Goal: Answer question/provide support: Share knowledge or assist other users

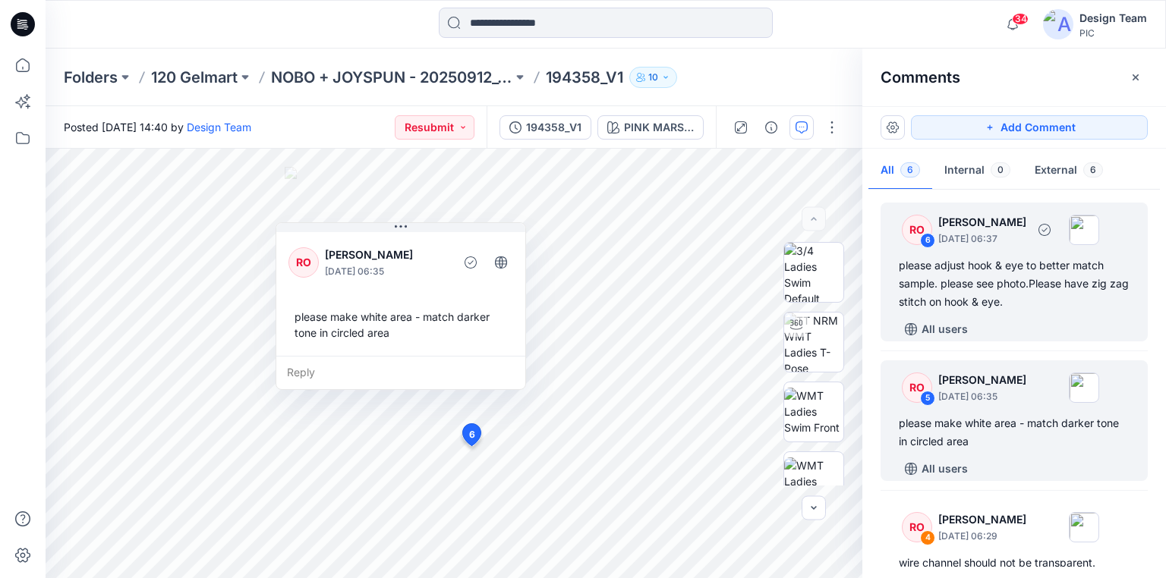
click at [961, 290] on div "please adjust hook & eye to better match sample. please see photo.Please have z…" at bounding box center [1013, 283] width 231 height 55
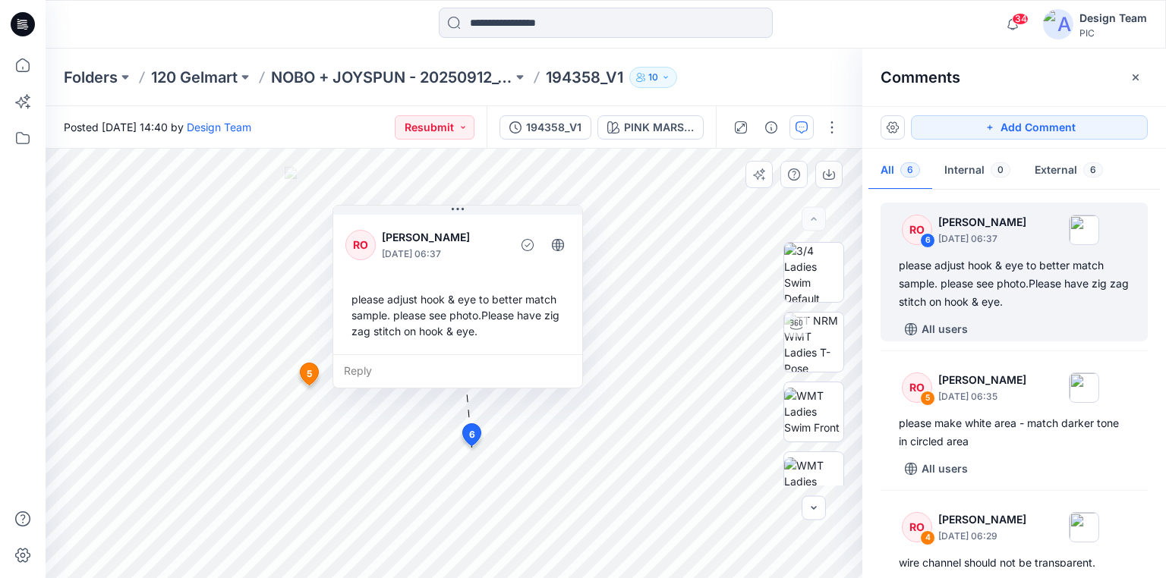
click at [361, 367] on div "Reply" at bounding box center [457, 370] width 249 height 33
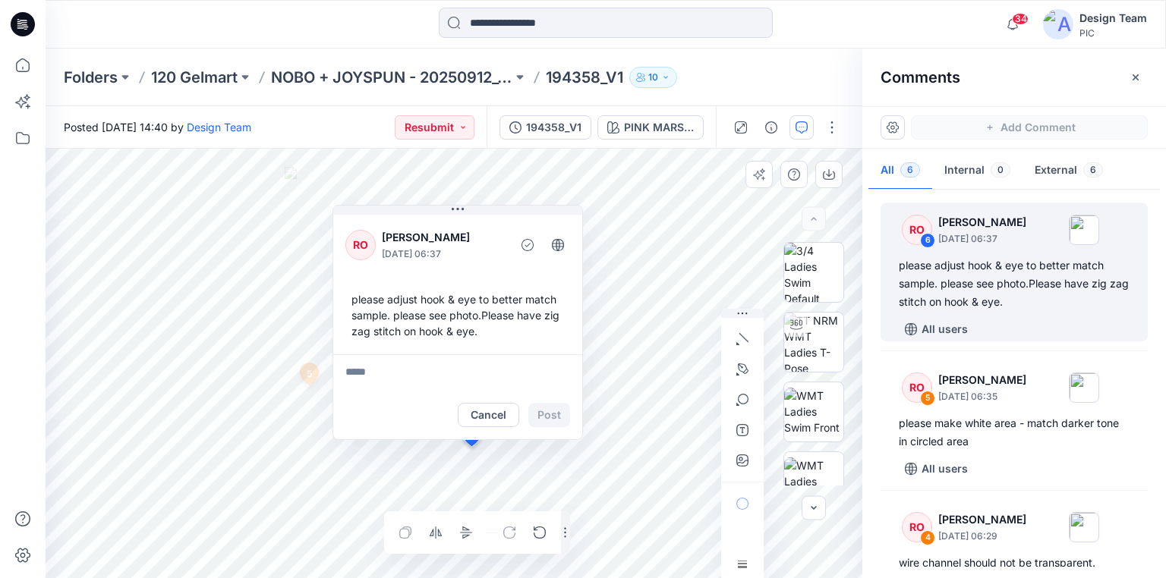
click at [492, 534] on div "Layer 1" at bounding box center [454, 363] width 817 height 429
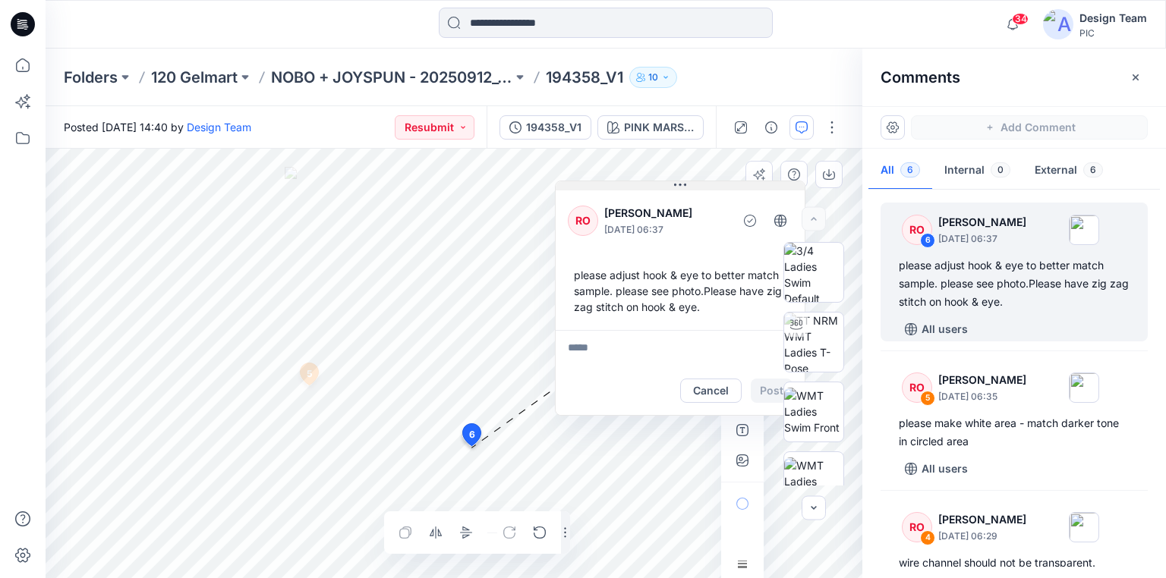
drag, startPoint x: 405, startPoint y: 209, endPoint x: 628, endPoint y: 184, distance: 224.4
click at [628, 184] on button at bounding box center [679, 185] width 249 height 9
click at [429, 147] on div "Posted [DATE] 14:40 by Design Team Resubmit 194358_V1 PINK MARSHMALLOW PINK MAR…" at bounding box center [606, 342] width 1120 height 472
click at [1015, 292] on div "please adjust hook & eye to better match sample. please see photo.Please have z…" at bounding box center [1013, 283] width 231 height 55
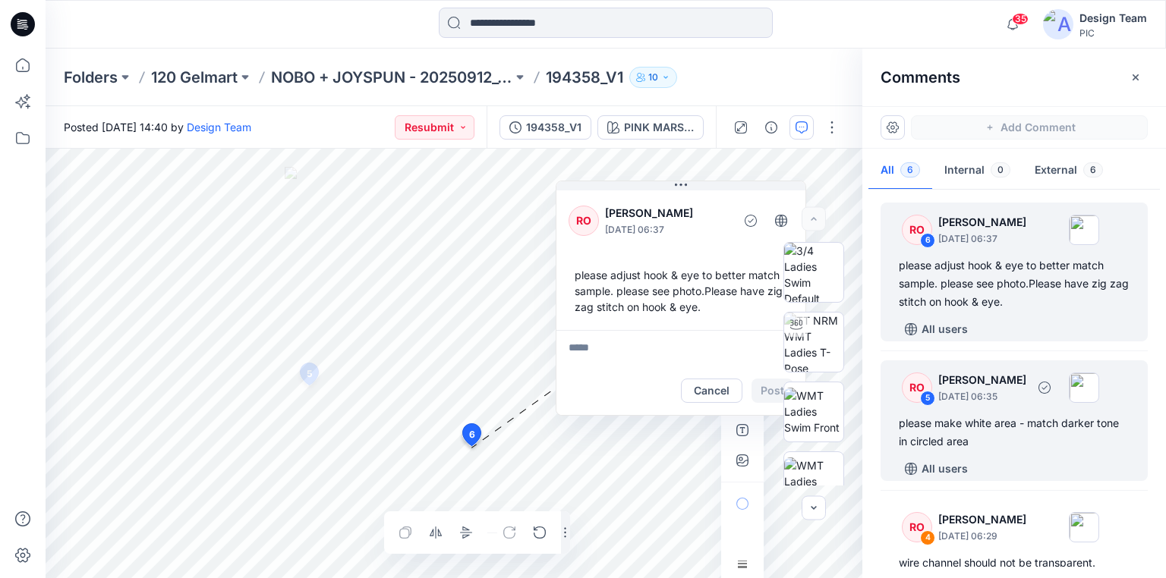
click at [982, 408] on div "RO 5 [PERSON_NAME] [DATE] 06:35 please make white area - match darker tone in c…" at bounding box center [1013, 420] width 267 height 121
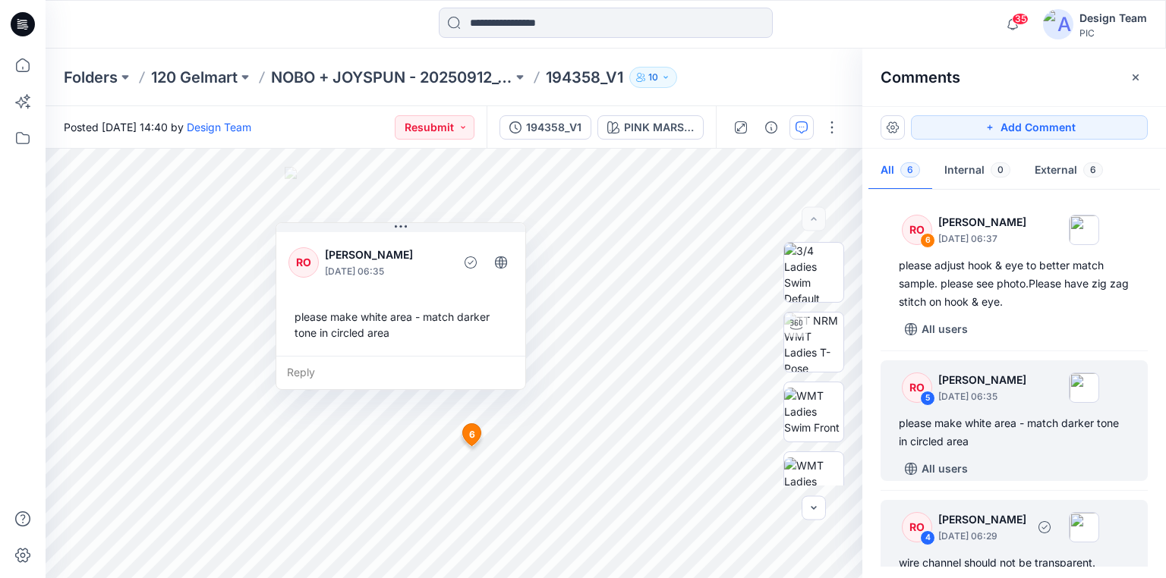
click at [993, 554] on div "wire channel should not be transparent." at bounding box center [1013, 563] width 231 height 18
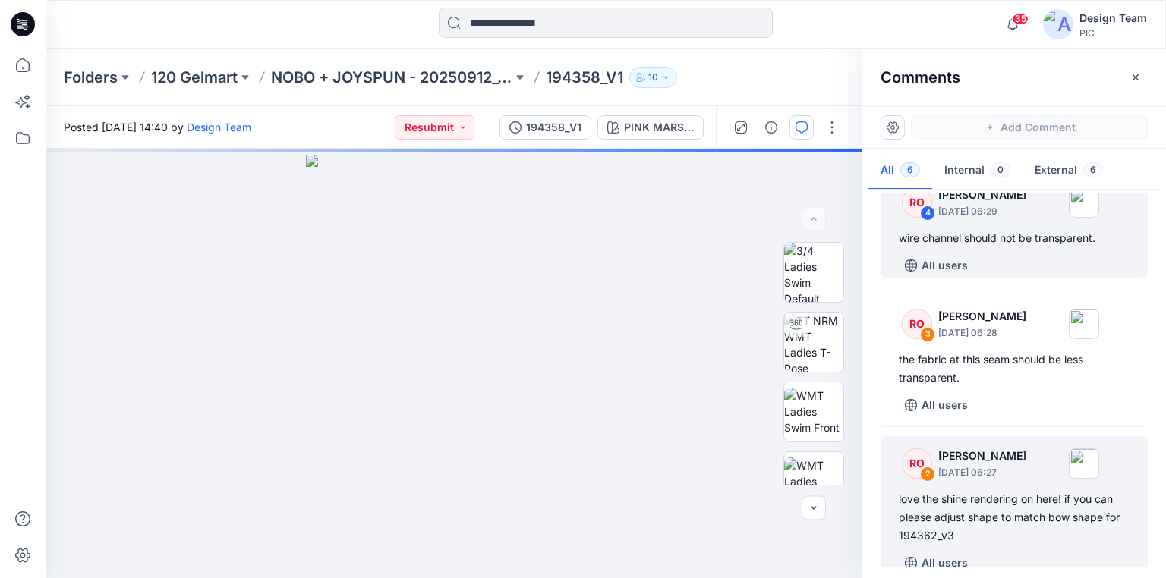
scroll to position [338, 0]
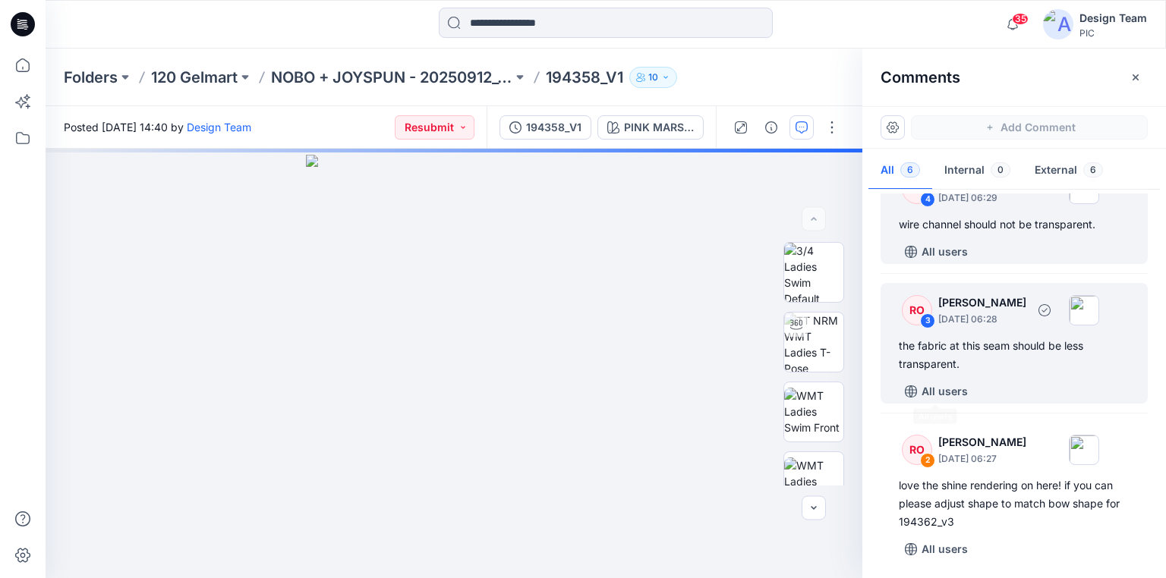
click at [968, 357] on div "the fabric at this seam should be less transparent." at bounding box center [1013, 355] width 231 height 36
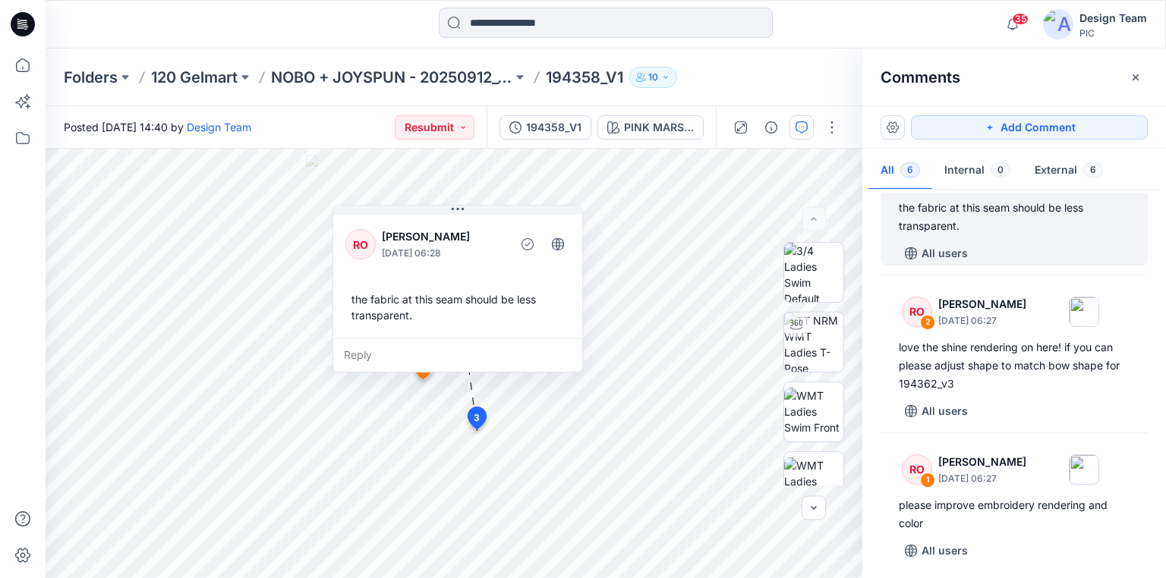
scroll to position [480, 0]
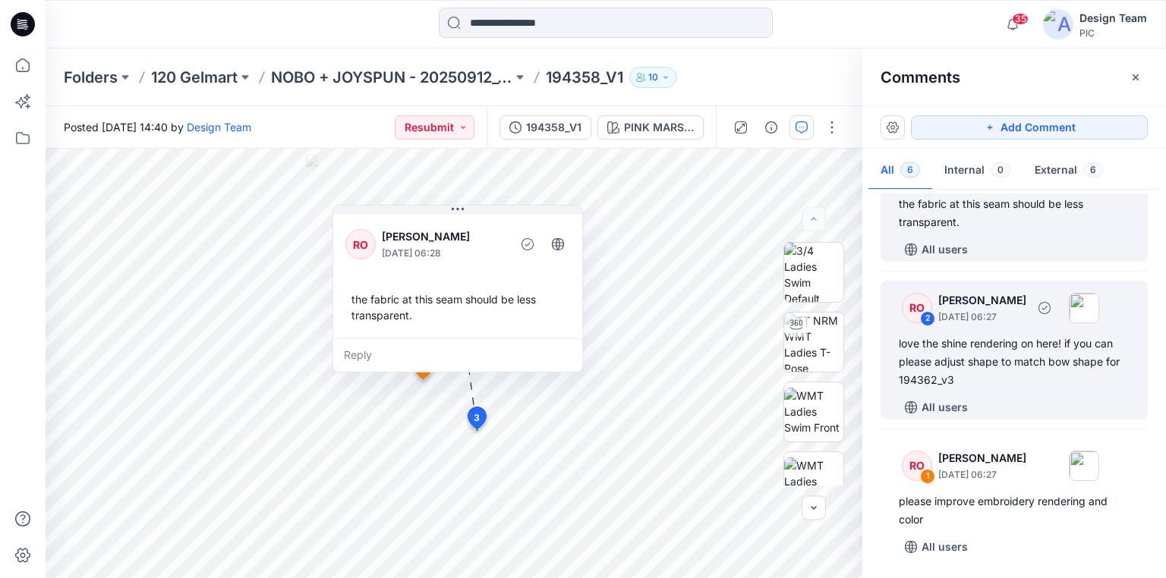
click at [937, 381] on div "love the shine rendering on here! if you can please adjust shape to match bow s…" at bounding box center [1013, 362] width 231 height 55
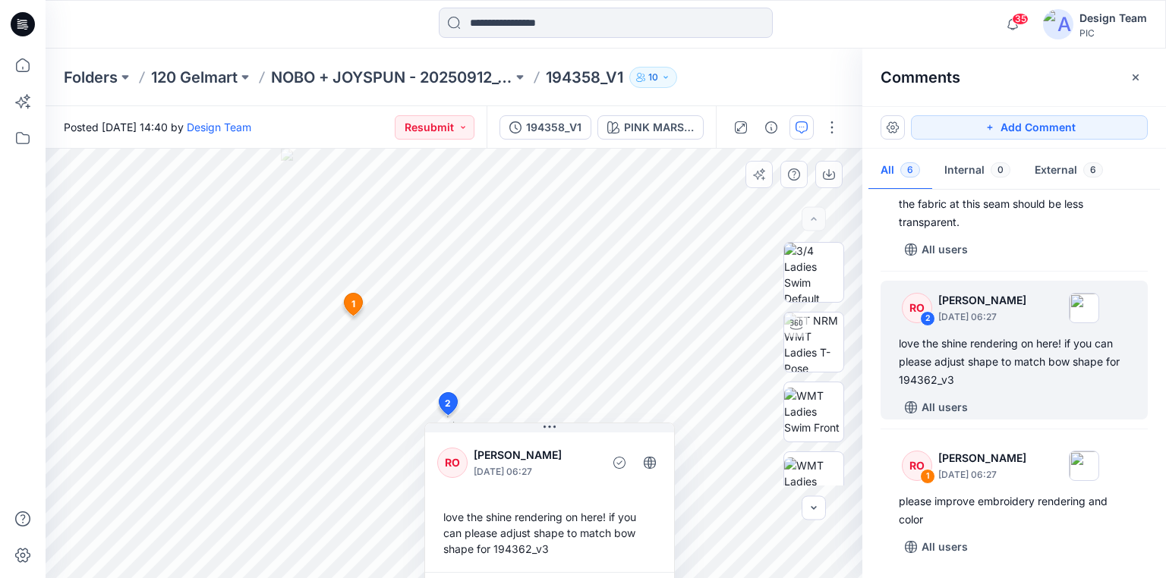
click at [496, 549] on div "love the shine rendering on here! if you can please adjust shape to match bow s…" at bounding box center [549, 533] width 225 height 60
copy div "194362_v3"
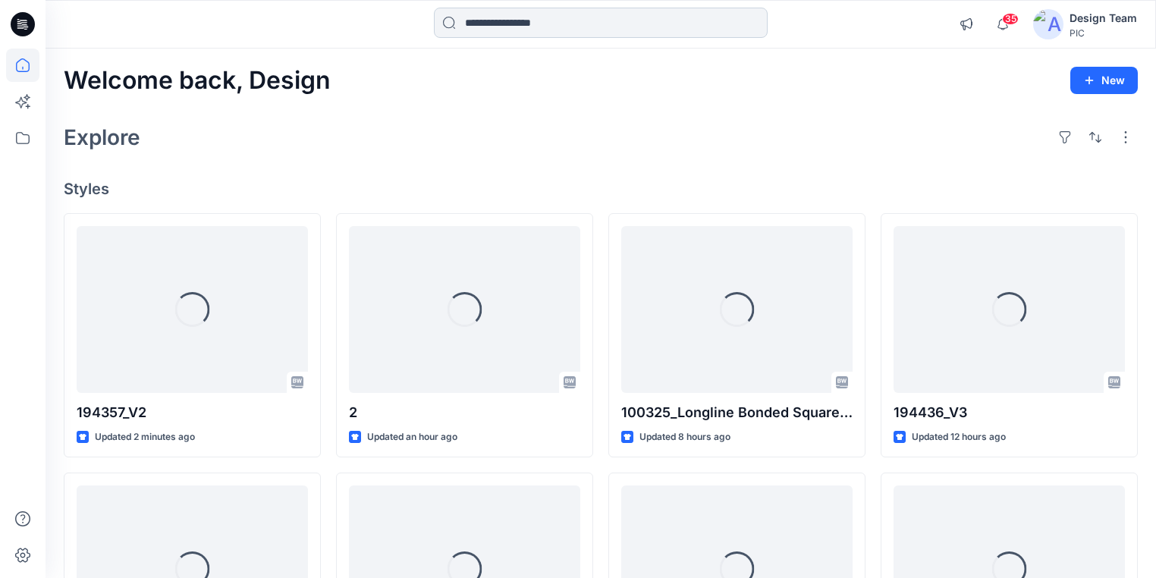
click at [531, 24] on input at bounding box center [601, 23] width 334 height 30
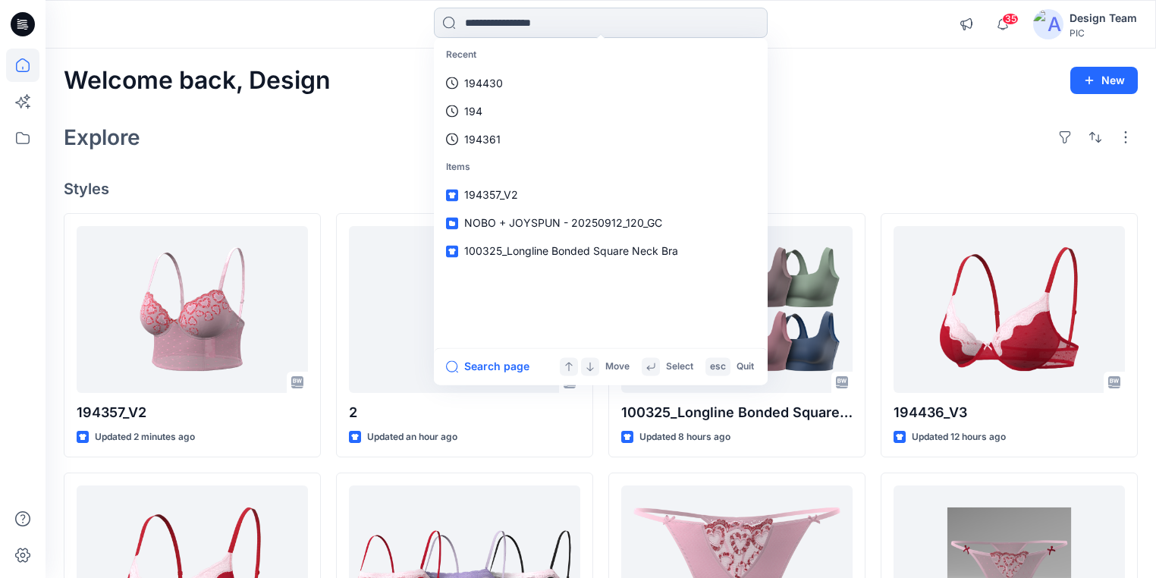
paste input "*********"
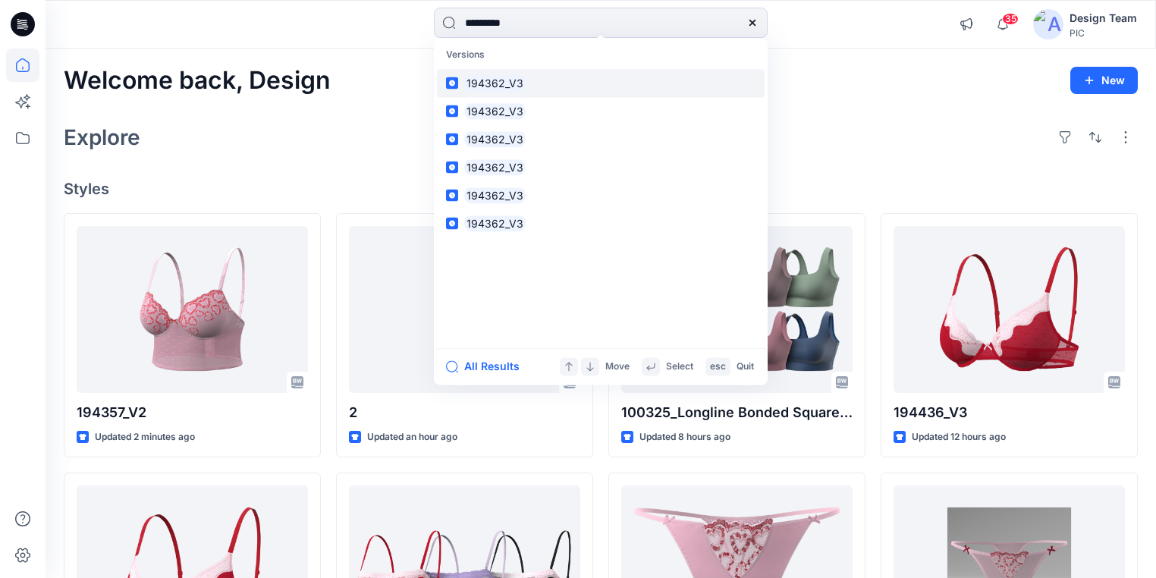
type input "*********"
click at [506, 84] on mark "194362_V3" at bounding box center [494, 82] width 61 height 17
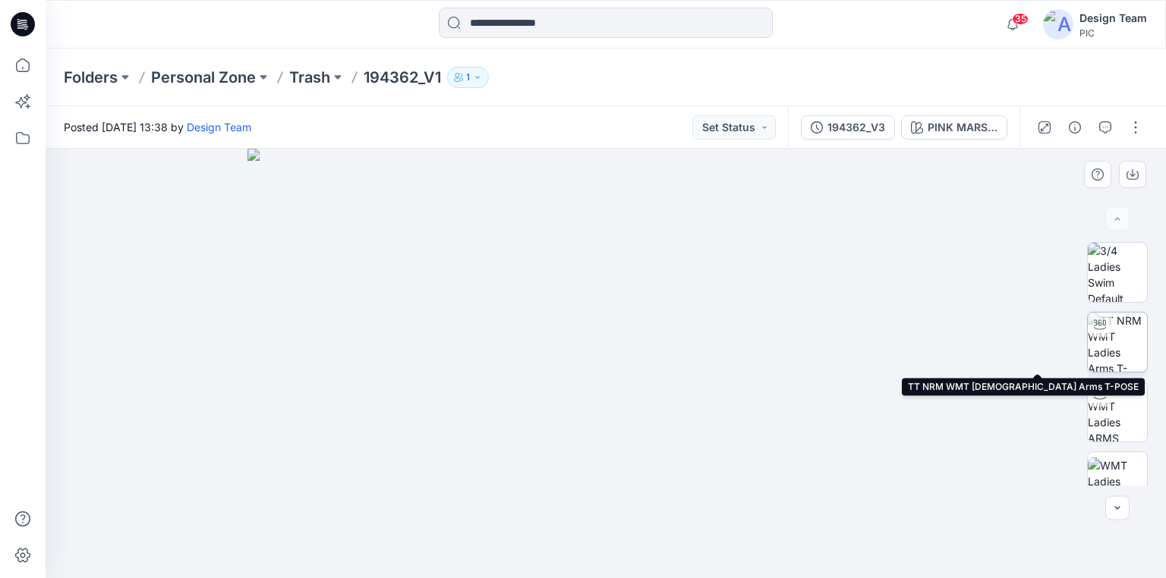
click at [1115, 346] on img at bounding box center [1116, 342] width 59 height 59
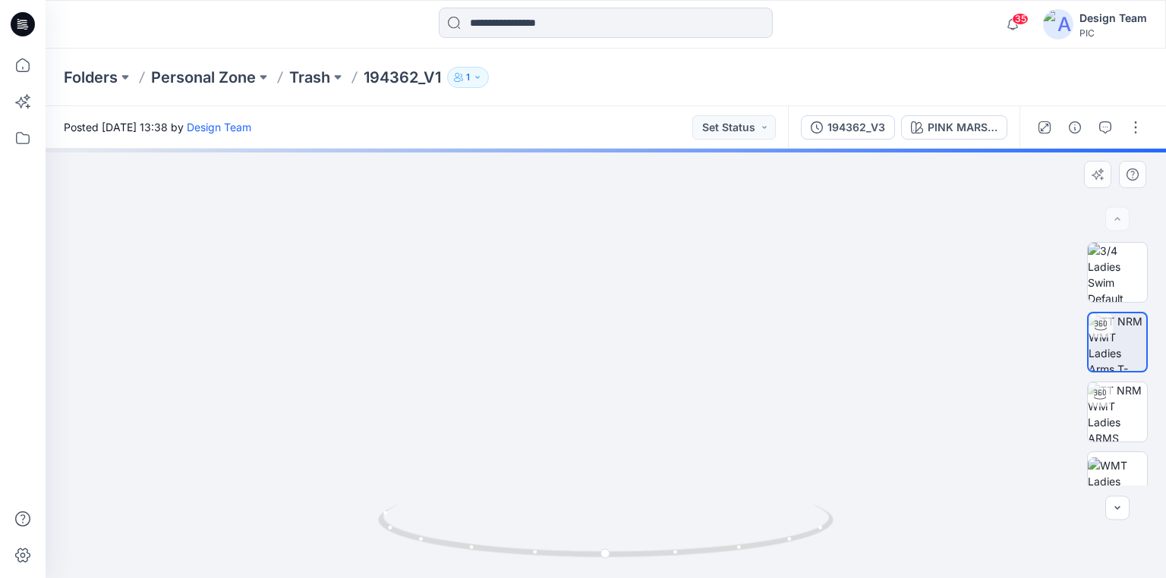
drag, startPoint x: 683, startPoint y: 443, endPoint x: 665, endPoint y: 294, distance: 149.8
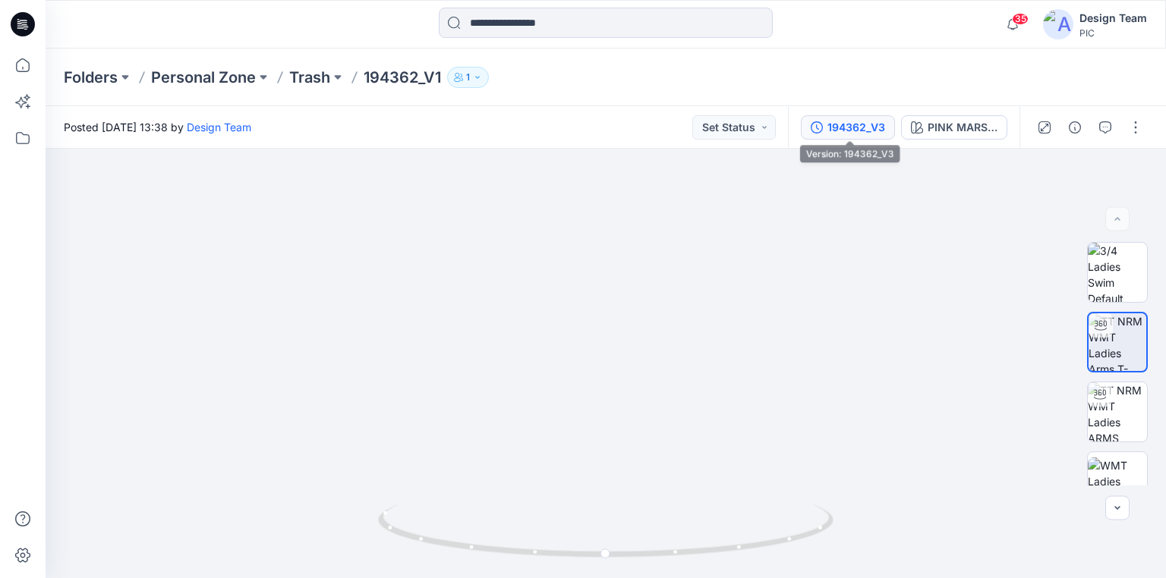
click at [849, 127] on div "194362_V3" at bounding box center [856, 127] width 58 height 17
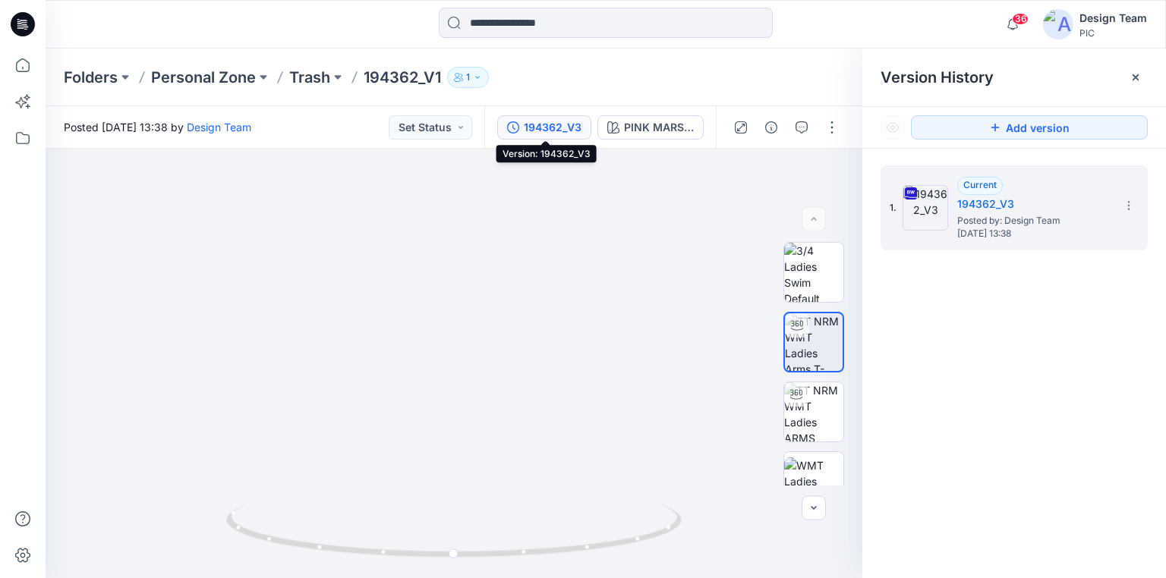
click at [382, 78] on p "194362_V1" at bounding box center [401, 77] width 77 height 21
click at [1019, 225] on span "Posted by: Design Team" at bounding box center [1033, 220] width 152 height 15
click at [513, 25] on input at bounding box center [606, 23] width 334 height 30
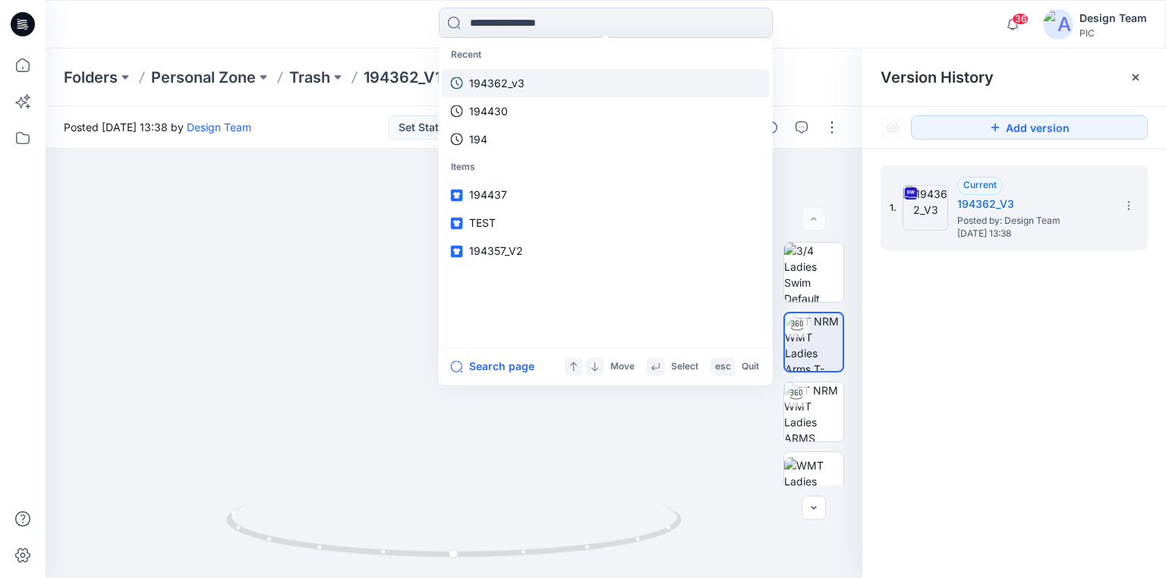
click at [513, 76] on p "194362_v3" at bounding box center [496, 83] width 55 height 16
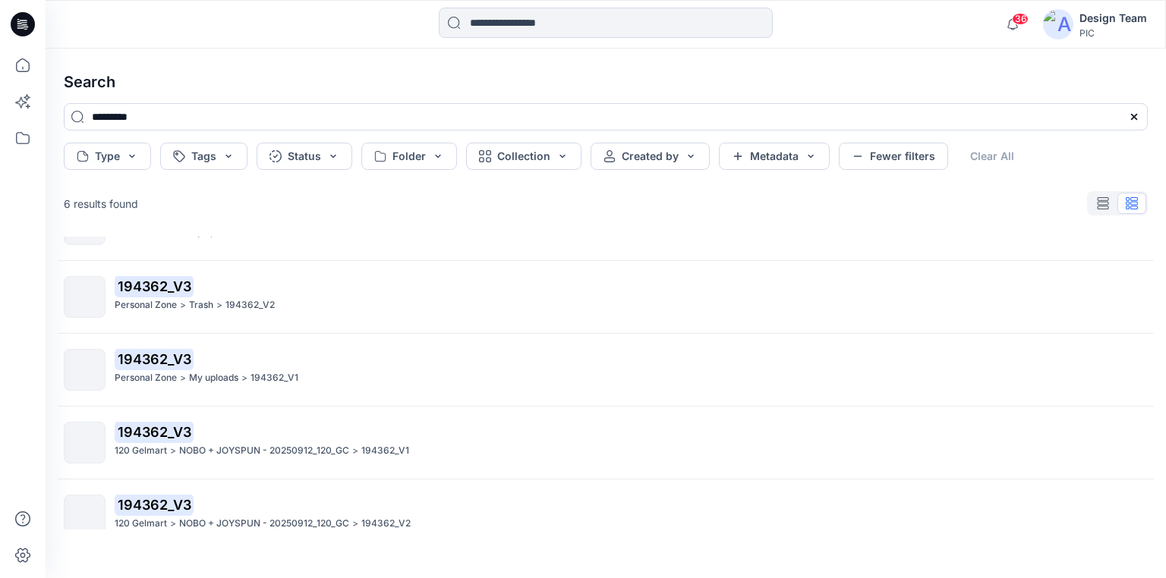
scroll to position [143, 0]
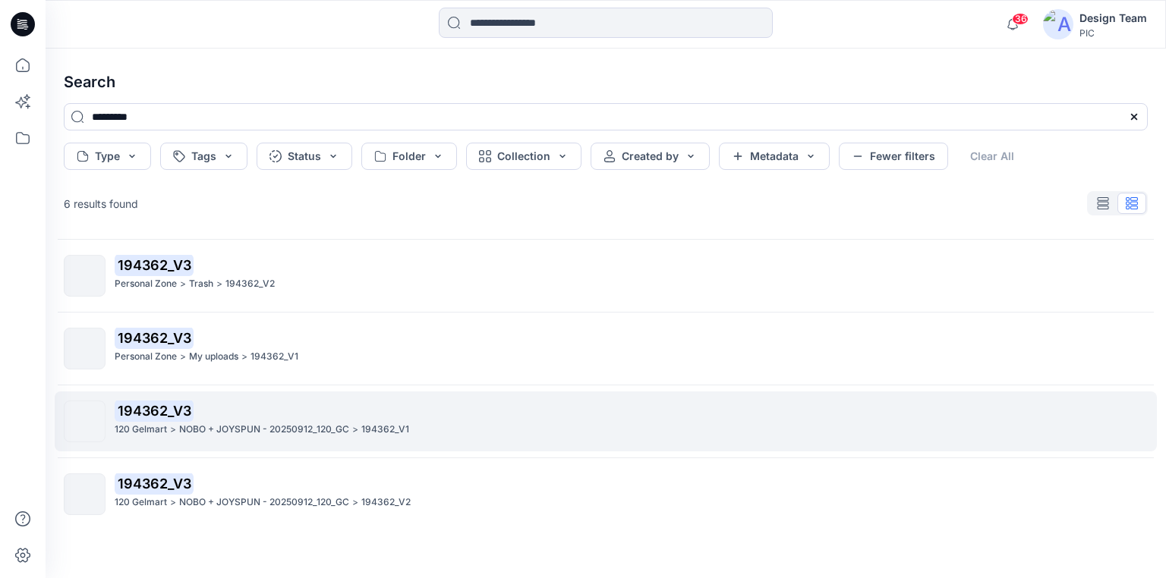
click at [185, 428] on p "NOBO + JOYSPUN - 20250912_120_GC" at bounding box center [264, 430] width 170 height 16
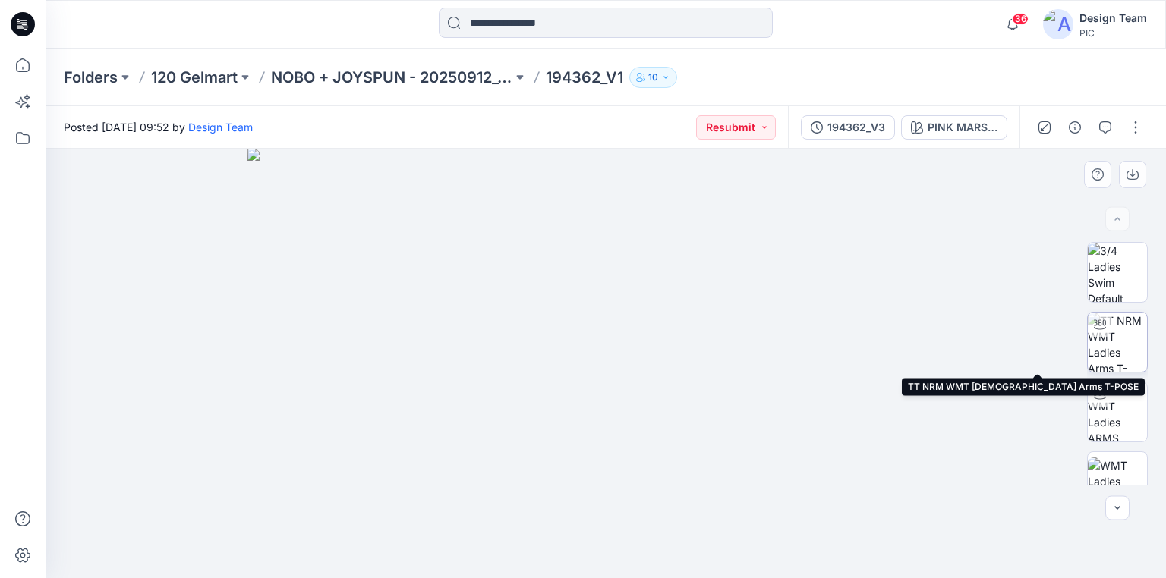
click at [1115, 341] on img at bounding box center [1116, 342] width 59 height 59
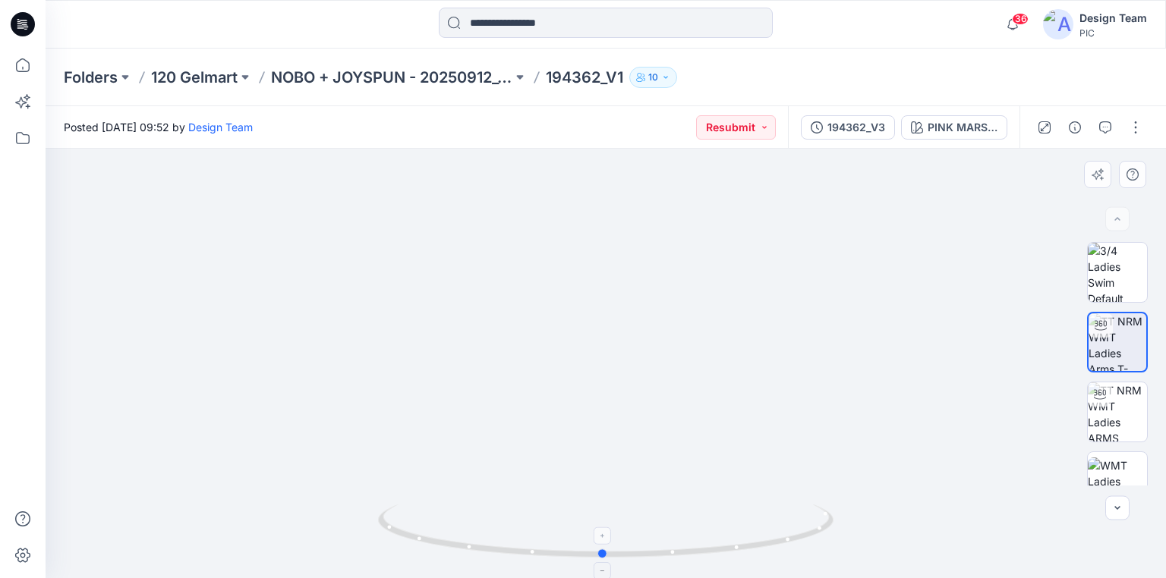
click at [598, 550] on icon at bounding box center [607, 533] width 459 height 57
click at [328, 74] on p "NOBO + JOYSPUN - 20250912_120_GC" at bounding box center [391, 77] width 241 height 21
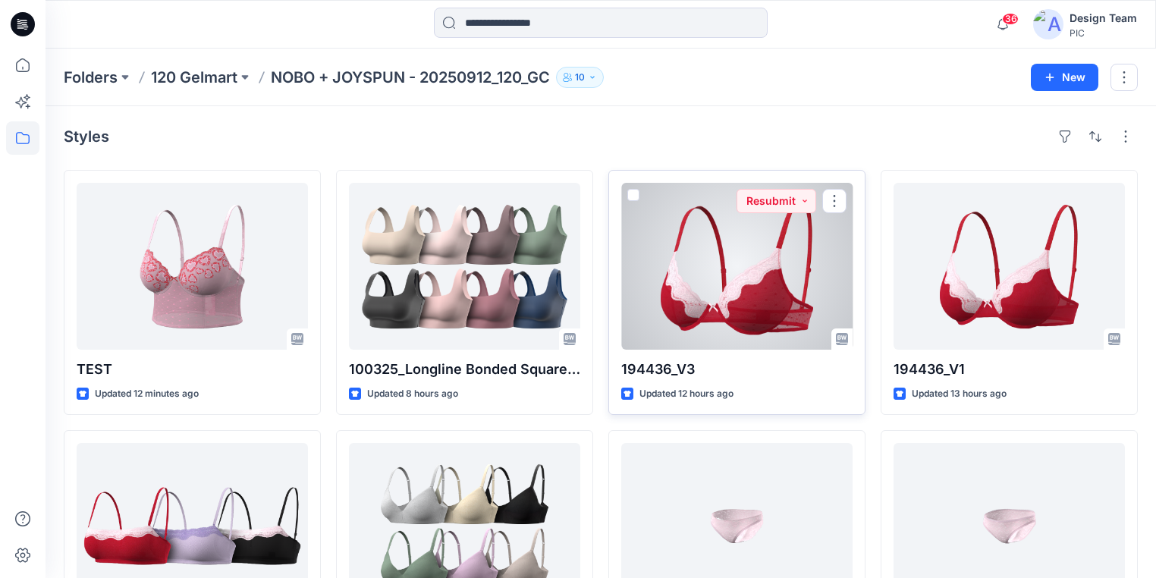
click at [814, 291] on div at bounding box center [736, 266] width 231 height 167
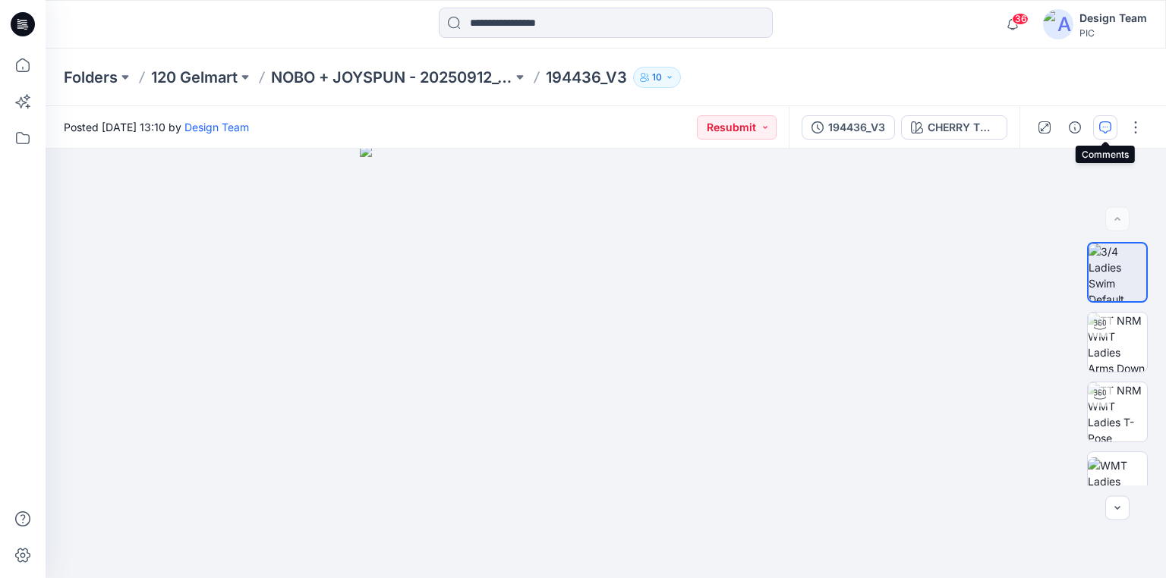
click at [1103, 127] on icon "button" at bounding box center [1105, 127] width 12 height 12
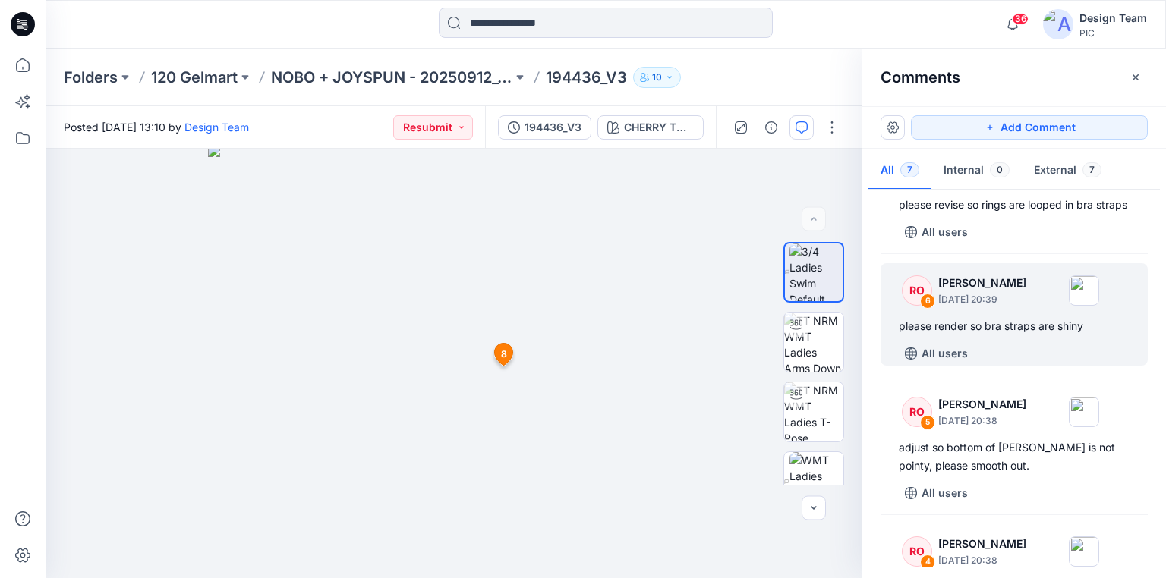
scroll to position [243, 0]
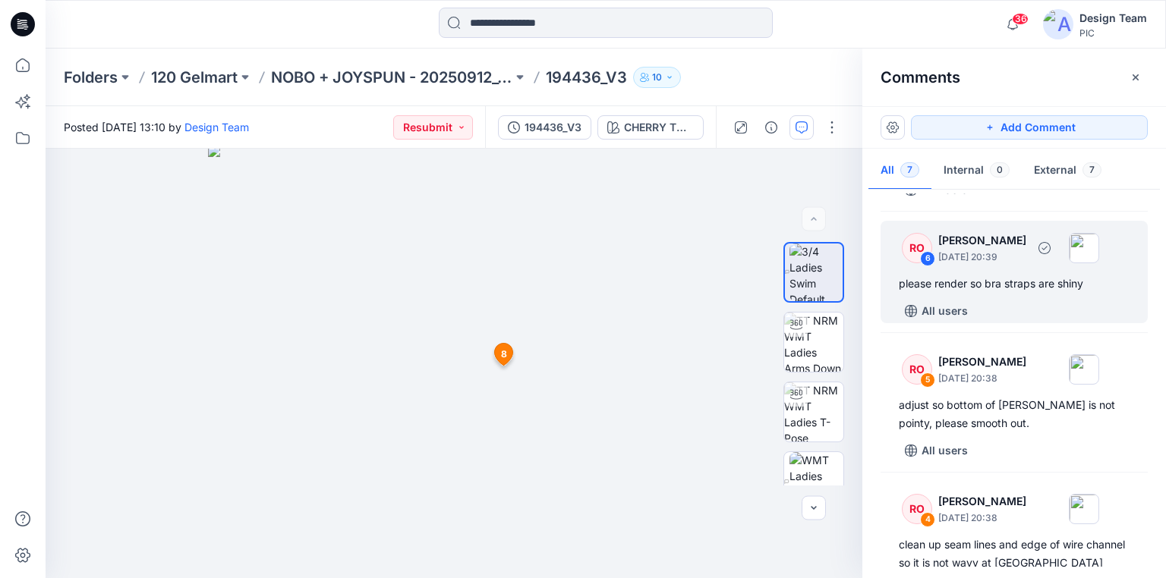
click at [918, 293] on div "please render so bra straps are shiny" at bounding box center [1013, 284] width 231 height 18
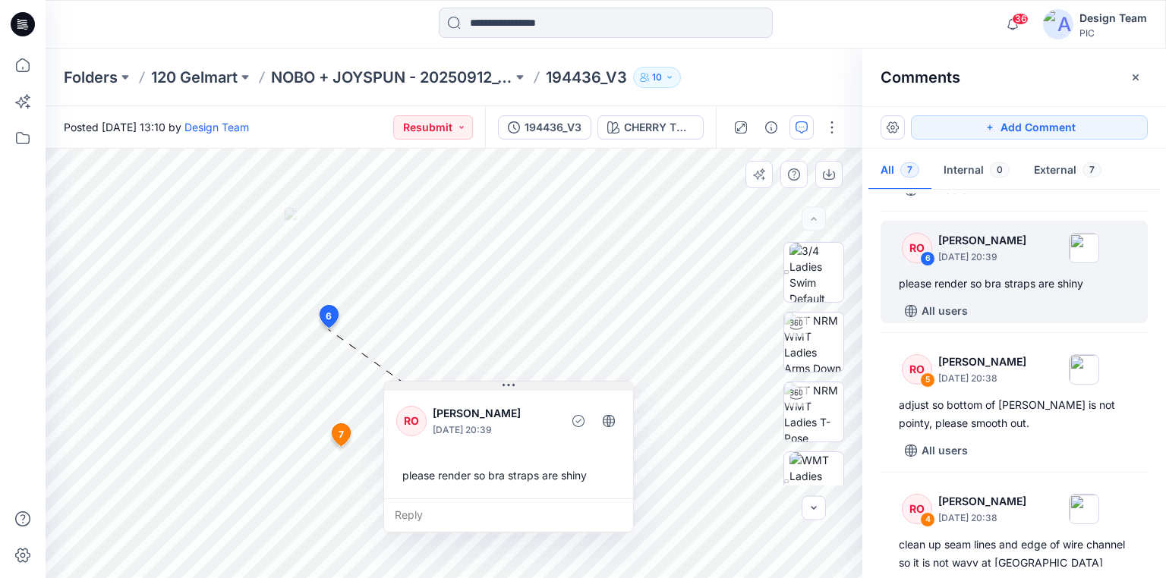
drag, startPoint x: 435, startPoint y: 343, endPoint x: 513, endPoint y: 389, distance: 90.5
click at [513, 389] on icon at bounding box center [508, 385] width 12 height 12
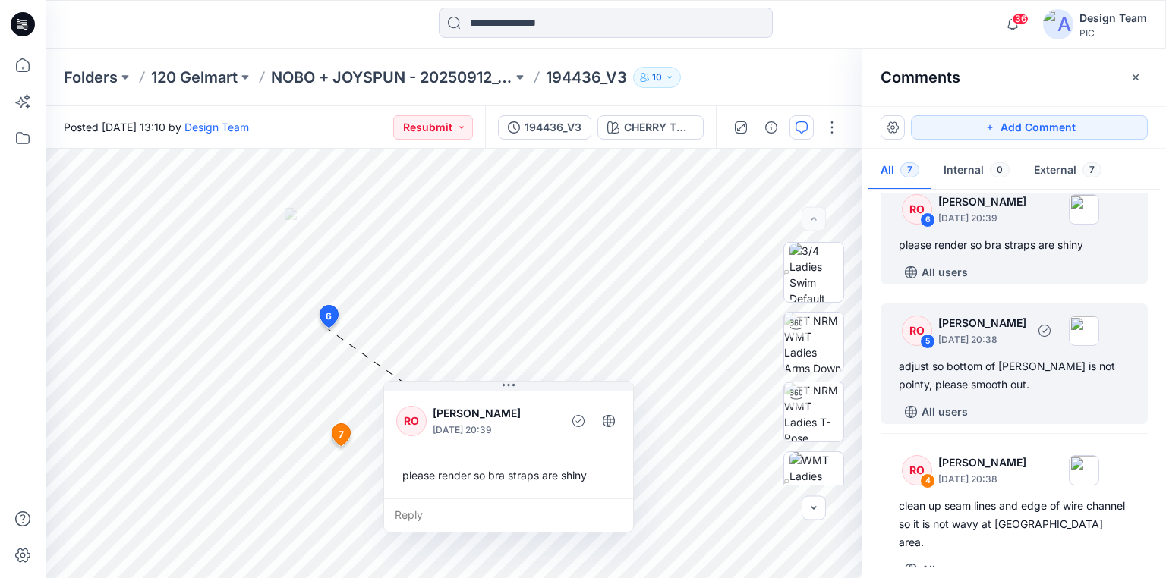
scroll to position [304, 0]
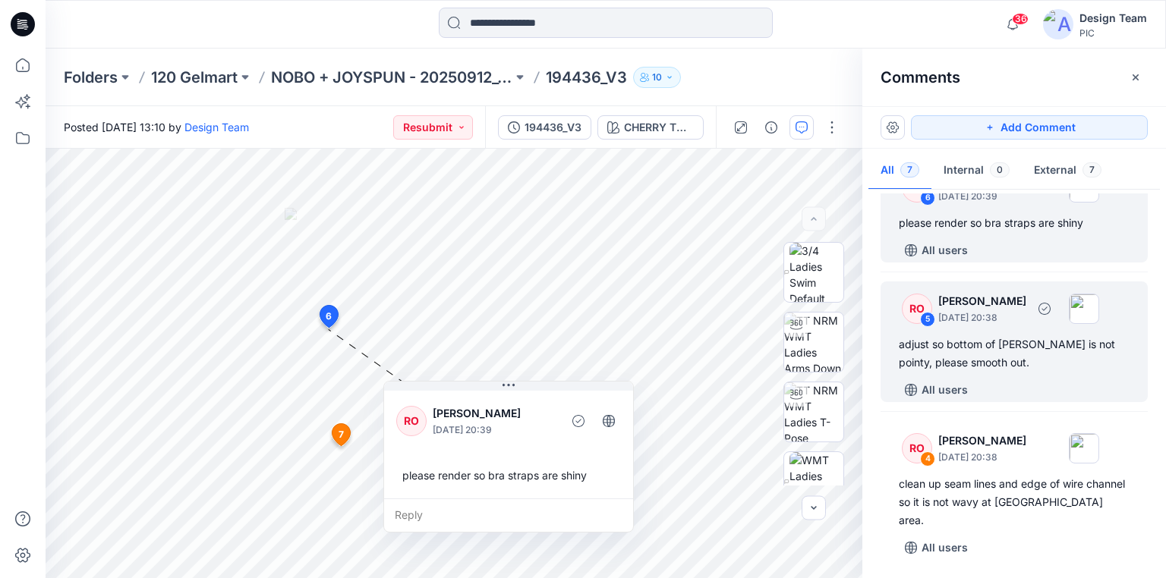
click at [968, 365] on div "adjust so bottom of gore is not pointy, please smooth out." at bounding box center [1013, 353] width 231 height 36
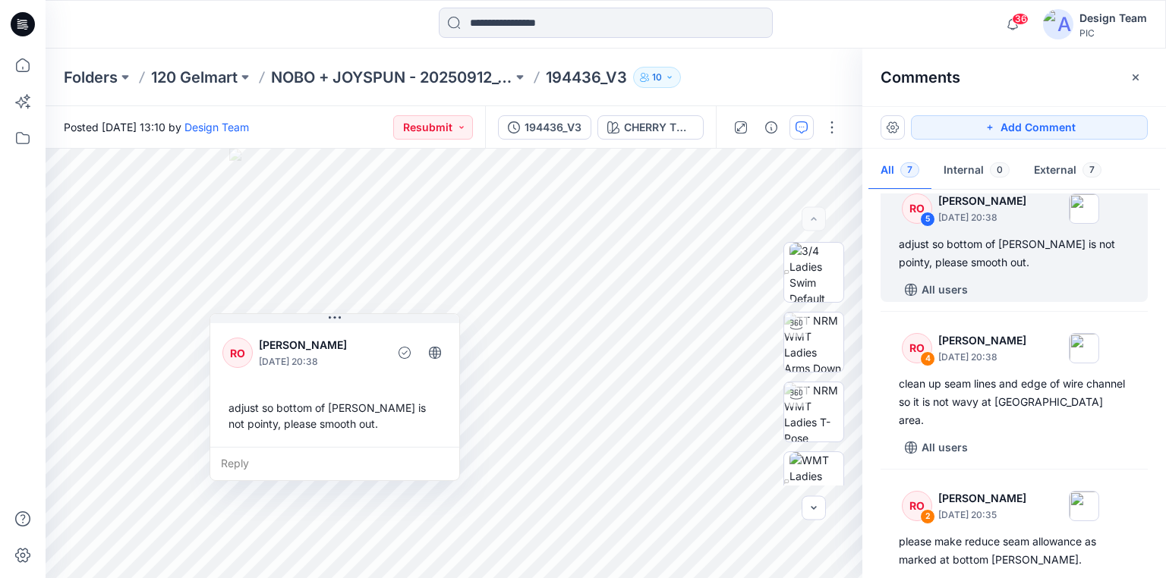
scroll to position [425, 0]
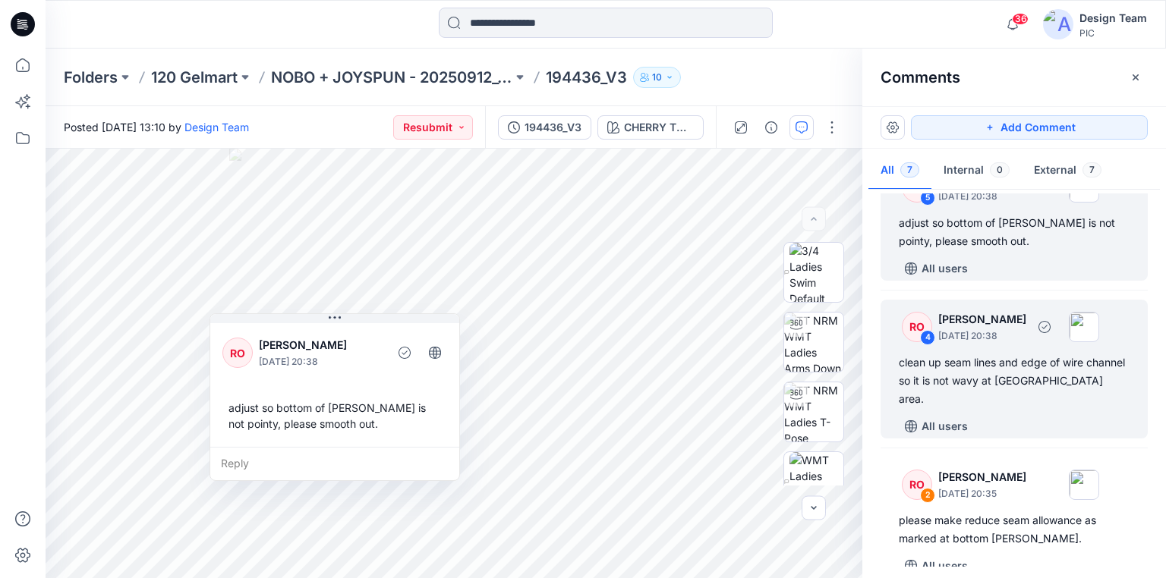
click at [973, 392] on div "clean up seam lines and edge of wire channel so it is not wavy at circled area." at bounding box center [1013, 381] width 231 height 55
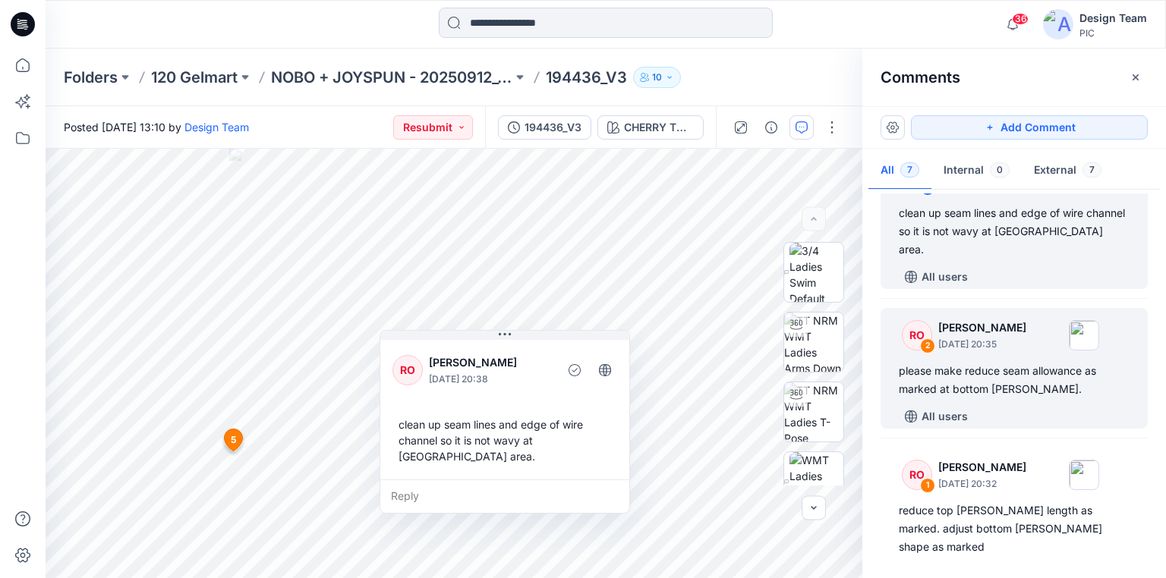
scroll to position [583, 0]
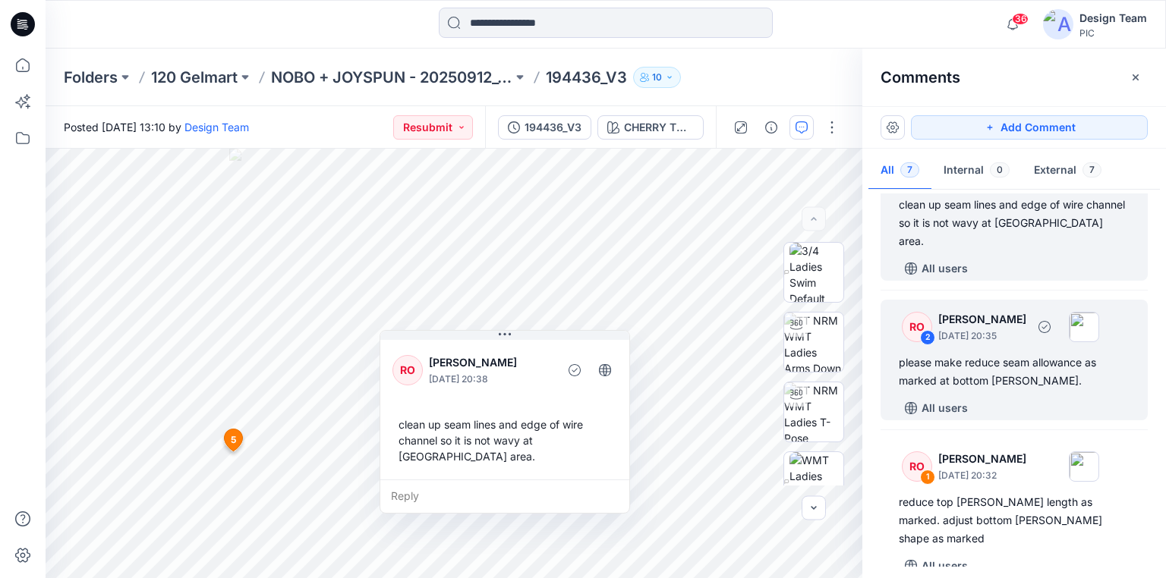
click at [956, 379] on div "please make reduce seam allowance as marked at bottom gore." at bounding box center [1013, 372] width 231 height 36
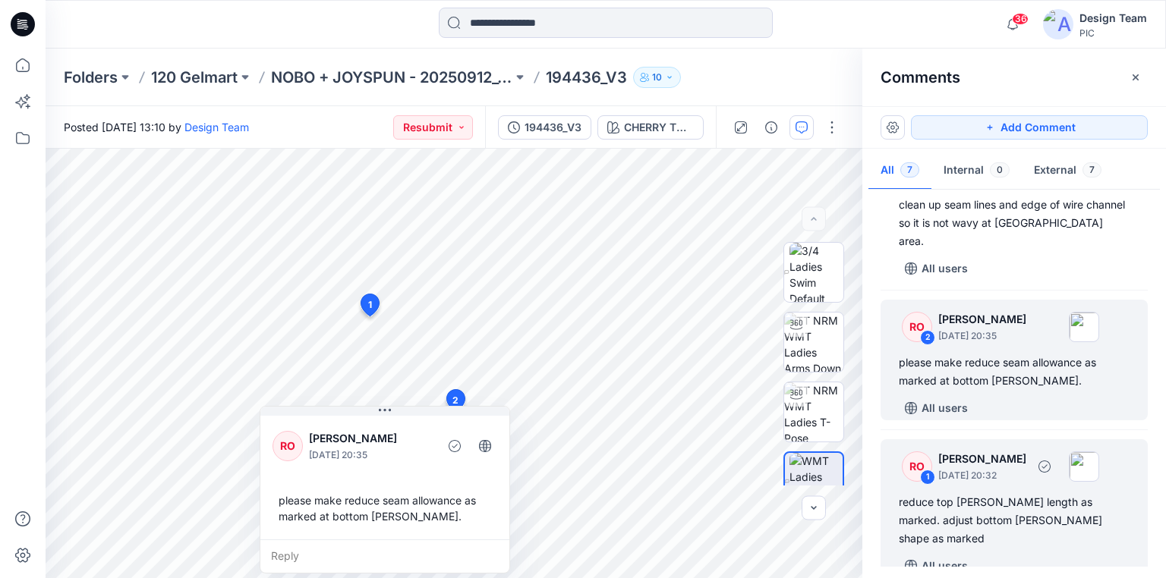
click at [980, 510] on div "reduce top gore length as marked. adjust bottom gore shape as marked" at bounding box center [1013, 520] width 231 height 55
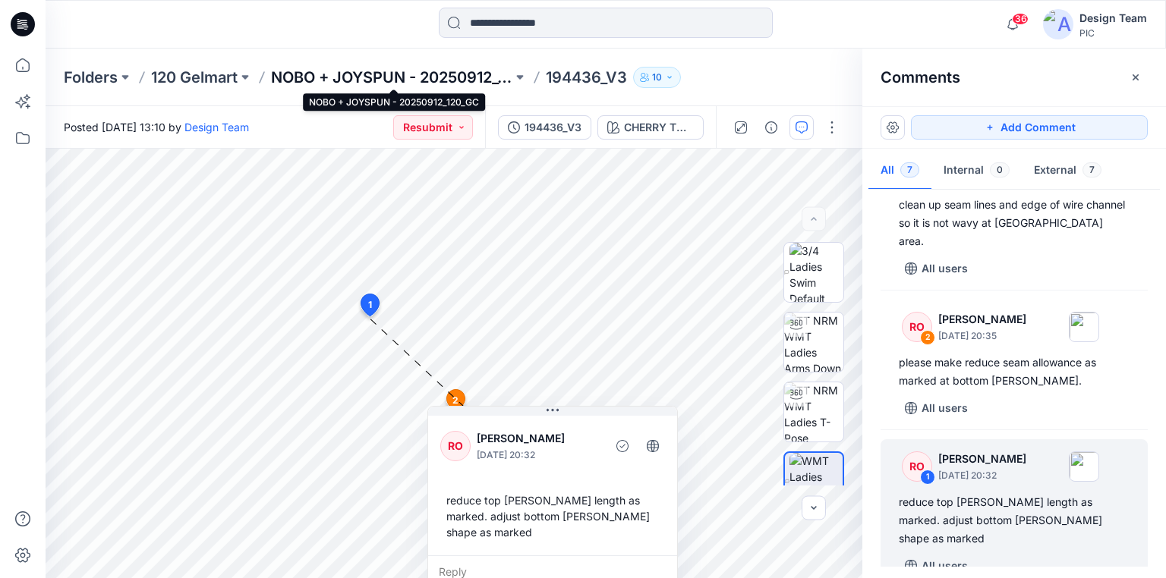
click at [407, 80] on p "NOBO + JOYSPUN - 20250912_120_GC" at bounding box center [391, 77] width 241 height 21
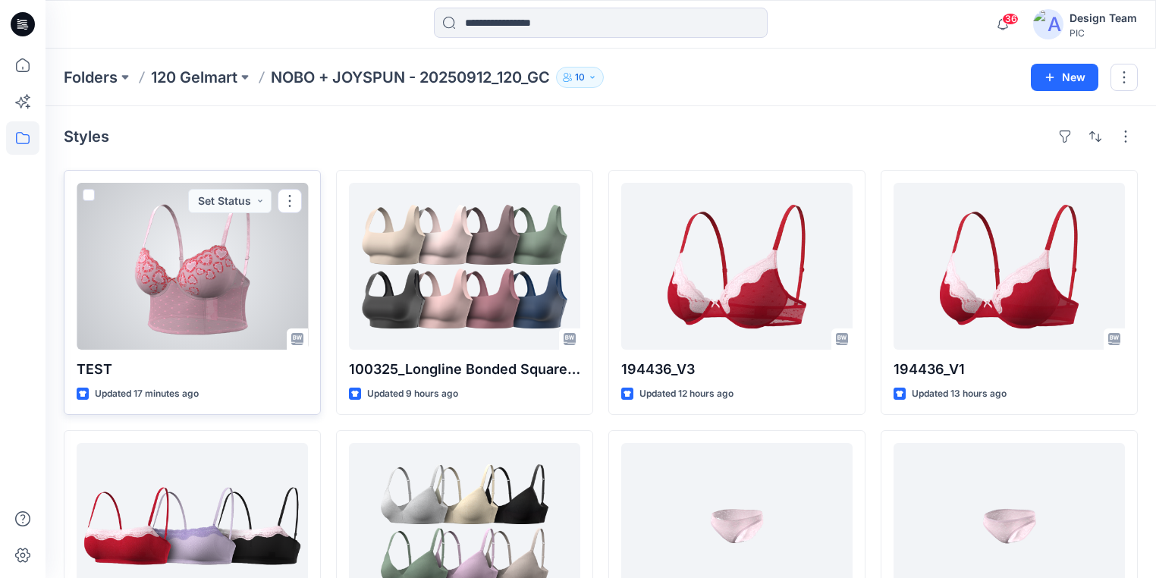
click at [197, 328] on div at bounding box center [192, 266] width 231 height 167
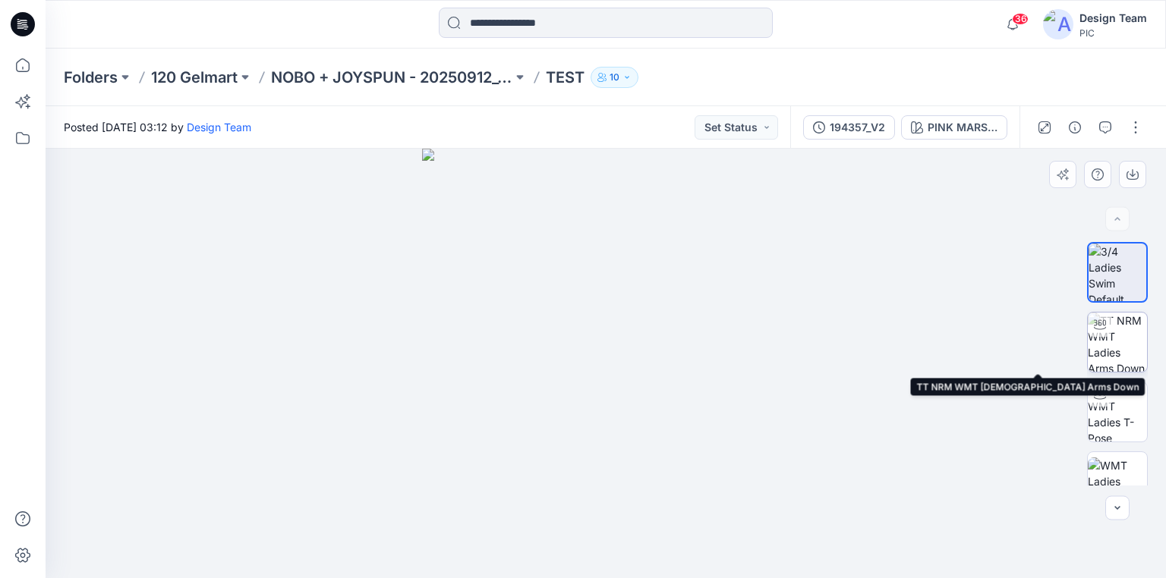
click at [1114, 335] on img at bounding box center [1116, 342] width 59 height 59
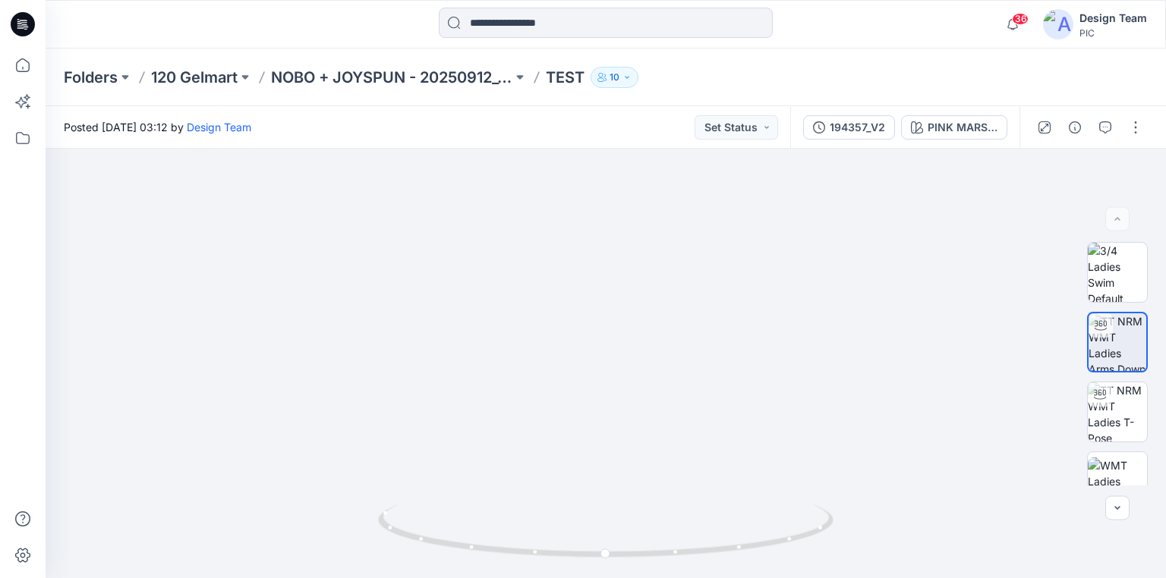
click at [30, 24] on icon at bounding box center [23, 24] width 24 height 24
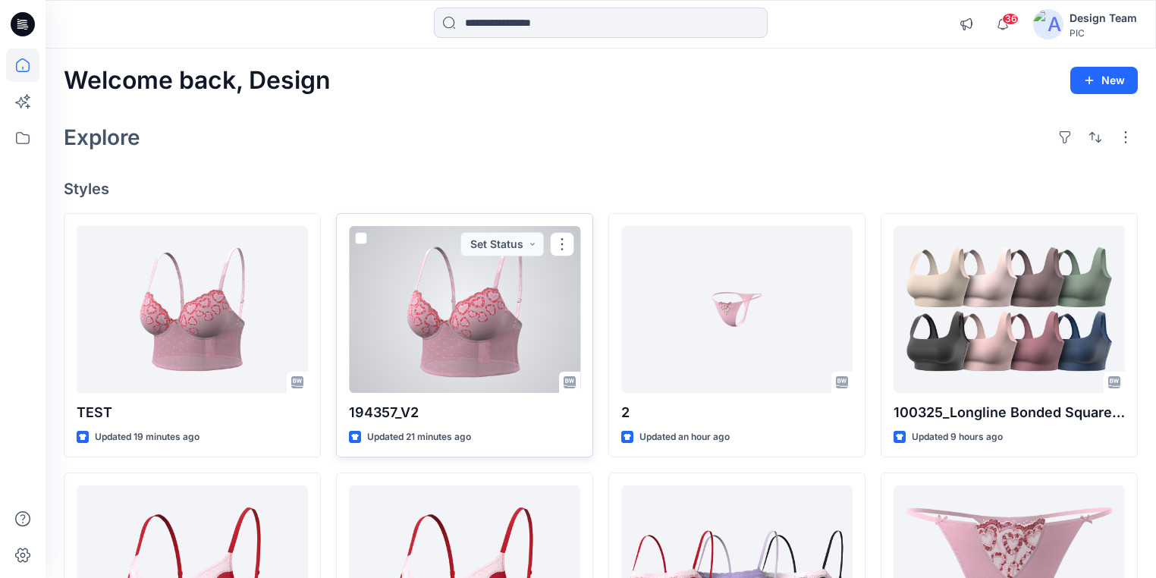
click at [470, 379] on div at bounding box center [464, 309] width 231 height 167
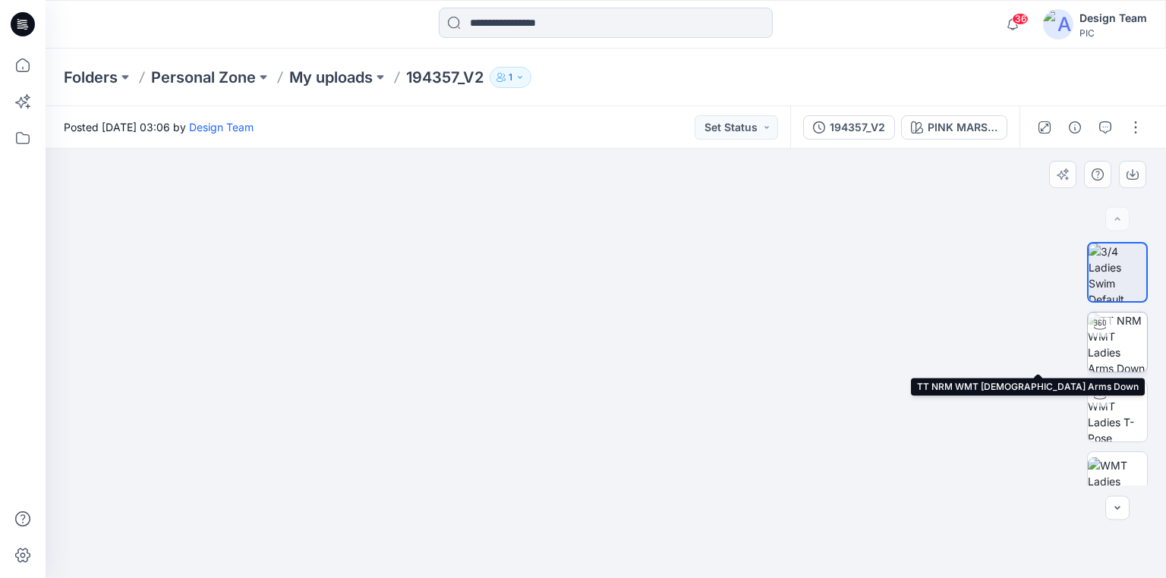
click at [1122, 355] on img at bounding box center [1116, 342] width 59 height 59
